Goal: Task Accomplishment & Management: Manage account settings

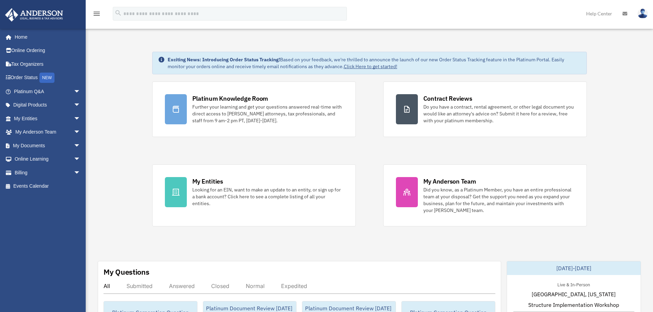
scroll to position [137, 0]
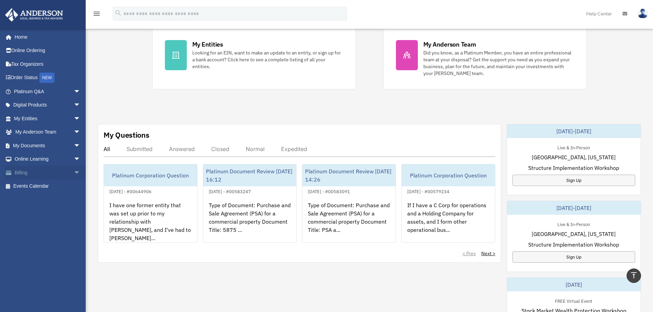
click at [24, 171] on link "Billing arrow_drop_down" at bounding box center [48, 173] width 86 height 14
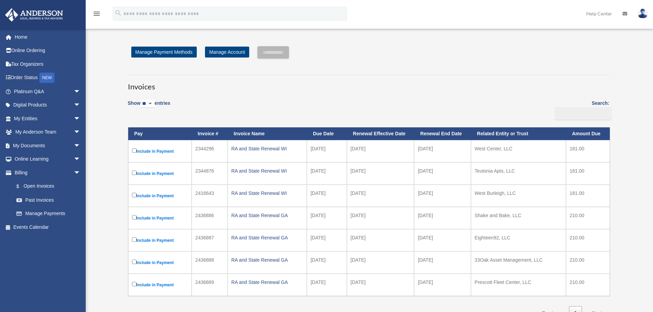
click at [38, 253] on div "[PERSON_NAME][EMAIL_ADDRESS][PERSON_NAME][DOMAIN_NAME] Sign Out [PERSON_NAME][E…" at bounding box center [45, 158] width 91 height 261
click at [333, 48] on div "**********" at bounding box center [369, 52] width 482 height 12
click at [30, 253] on div "[PERSON_NAME][EMAIL_ADDRESS][PERSON_NAME][DOMAIN_NAME] Sign Out [PERSON_NAME][E…" at bounding box center [45, 158] width 91 height 261
click at [35, 256] on div "[PERSON_NAME][EMAIL_ADDRESS][PERSON_NAME][DOMAIN_NAME] Sign Out [PERSON_NAME][E…" at bounding box center [45, 158] width 91 height 261
click at [645, 14] on img at bounding box center [643, 14] width 10 height 10
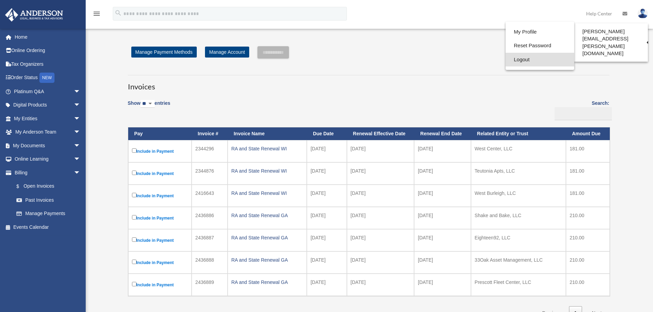
click at [506, 58] on link "Logout" at bounding box center [540, 60] width 69 height 14
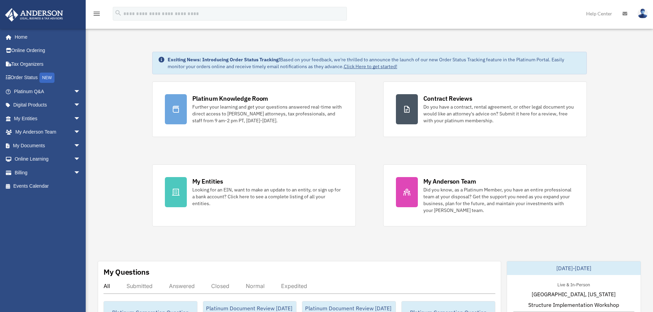
click at [639, 11] on img at bounding box center [643, 14] width 10 height 10
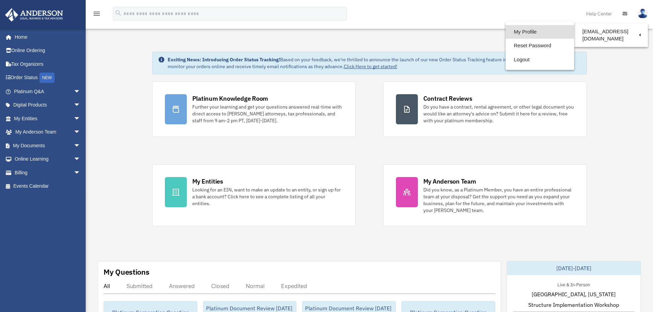
click at [506, 31] on link "My Profile" at bounding box center [540, 32] width 69 height 14
